Goal: Task Accomplishment & Management: Manage account settings

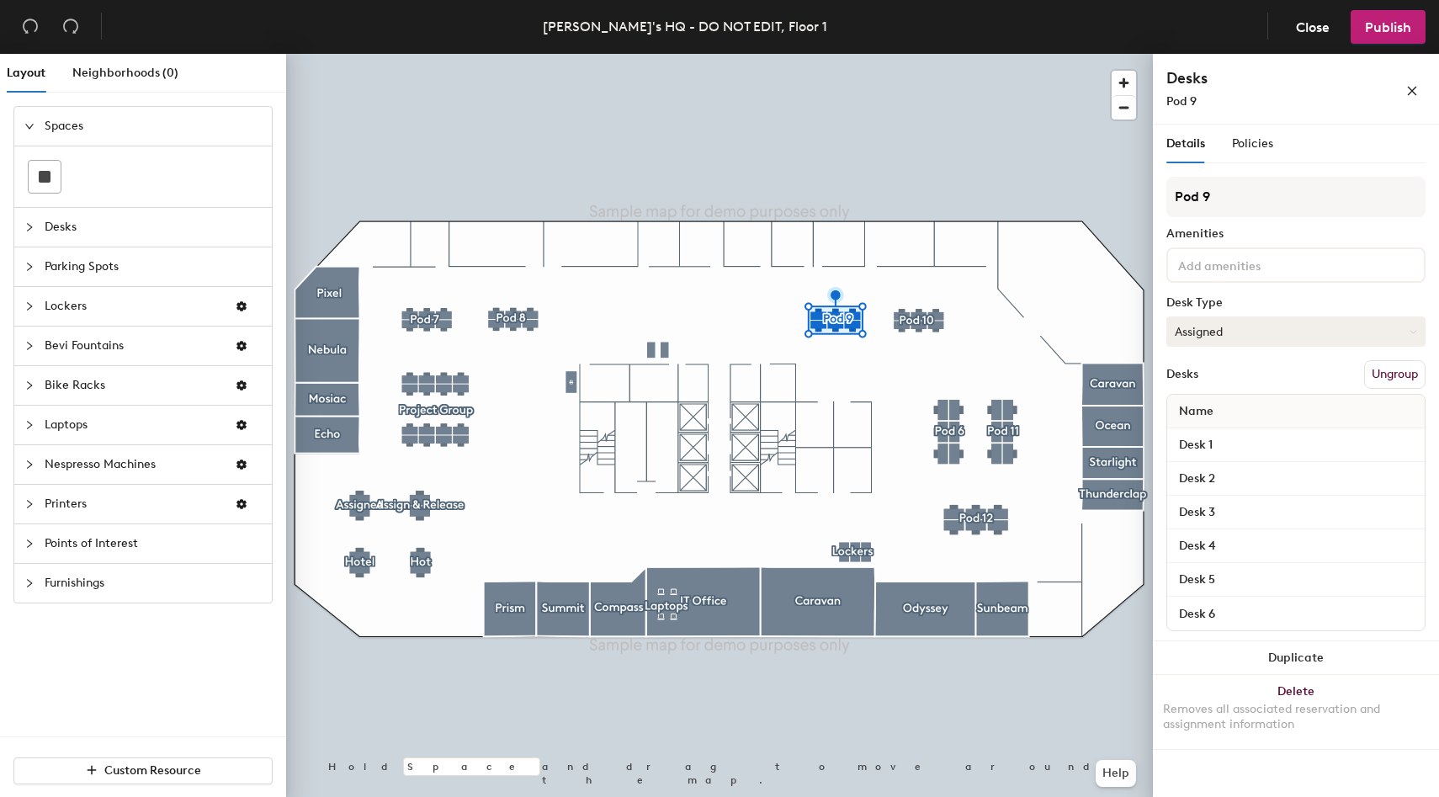
click at [1228, 338] on button "Assigned" at bounding box center [1296, 331] width 259 height 30
click at [1237, 288] on div "Pod 9 Amenities Desk Type Assigned Assigned Hot Hoteled Desks Ungroup Name Desk…" at bounding box center [1296, 409] width 259 height 465
click at [1260, 136] on div "Policies" at bounding box center [1252, 144] width 41 height 19
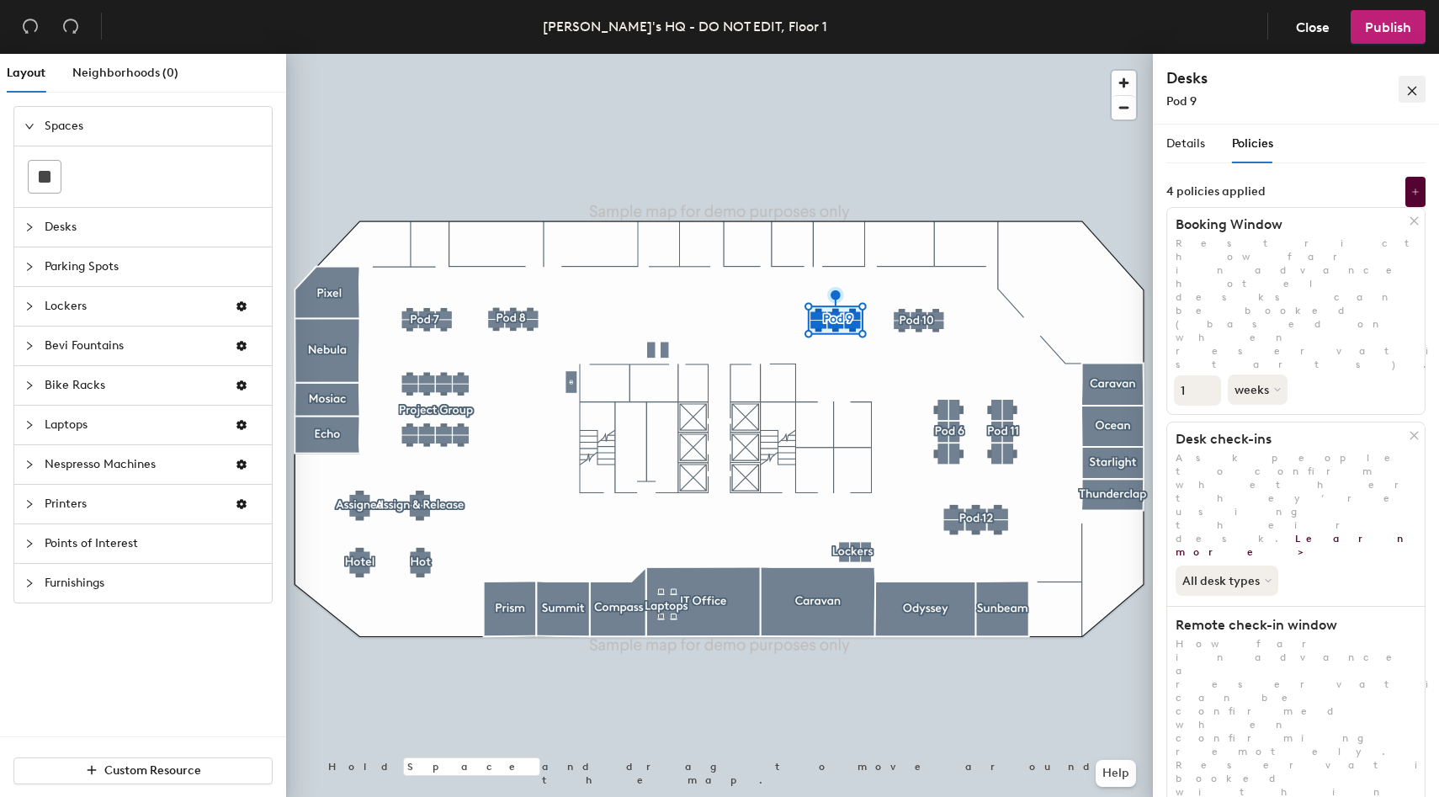
click at [1407, 97] on icon "close" at bounding box center [1413, 91] width 12 height 12
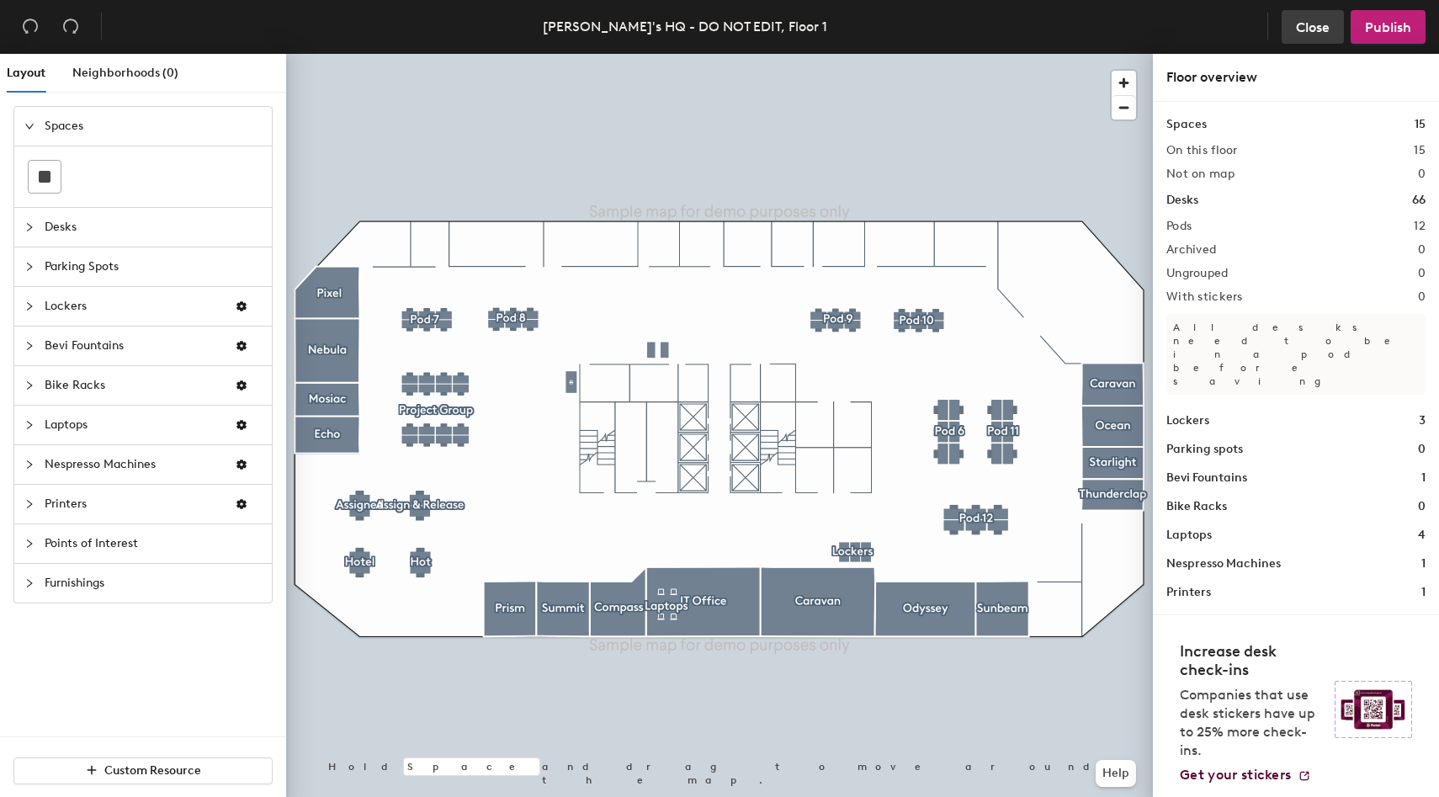
click at [1314, 21] on span "Close" at bounding box center [1313, 27] width 34 height 16
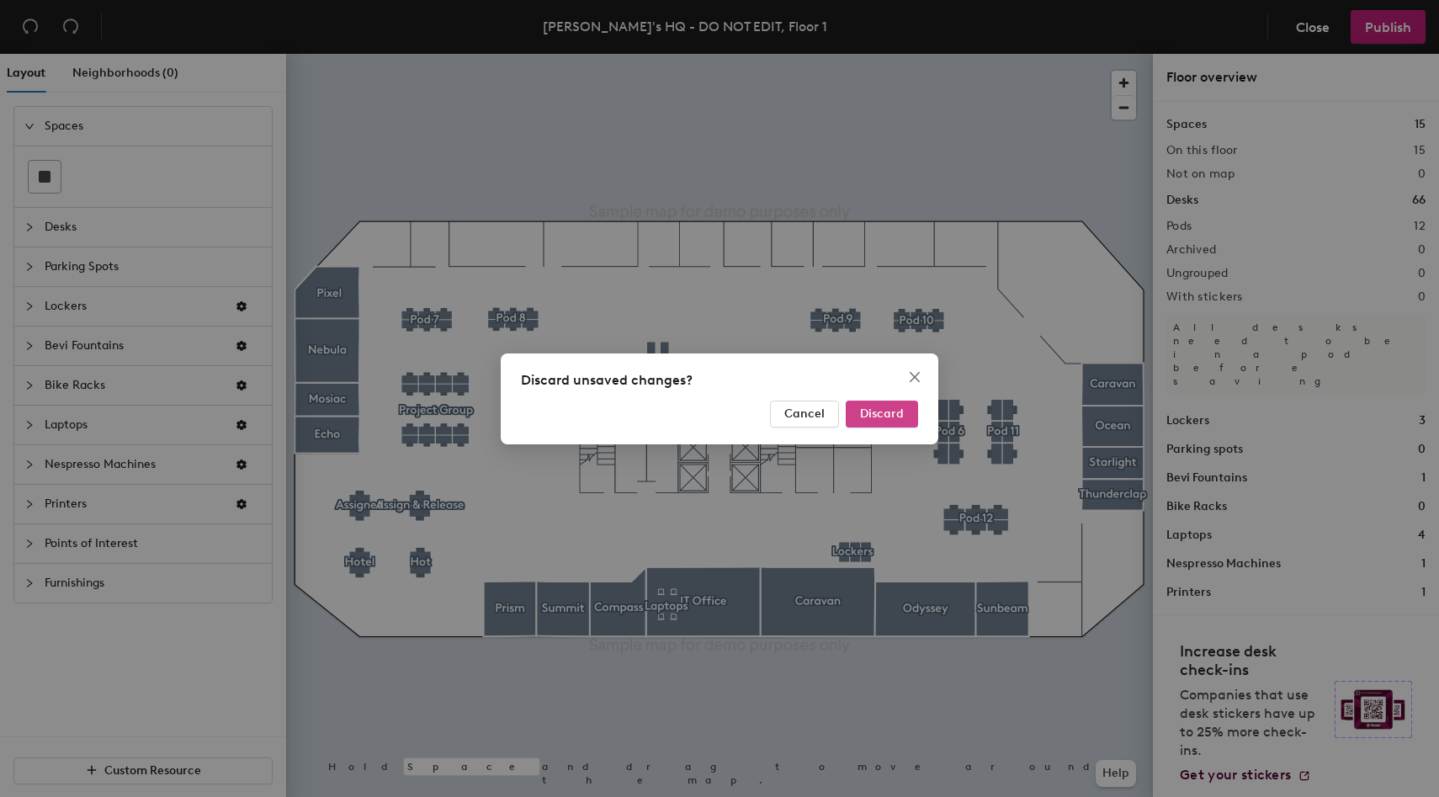
click at [889, 419] on span "Discard" at bounding box center [882, 414] width 44 height 14
